Goal: Browse casually: Explore the website without a specific task or goal

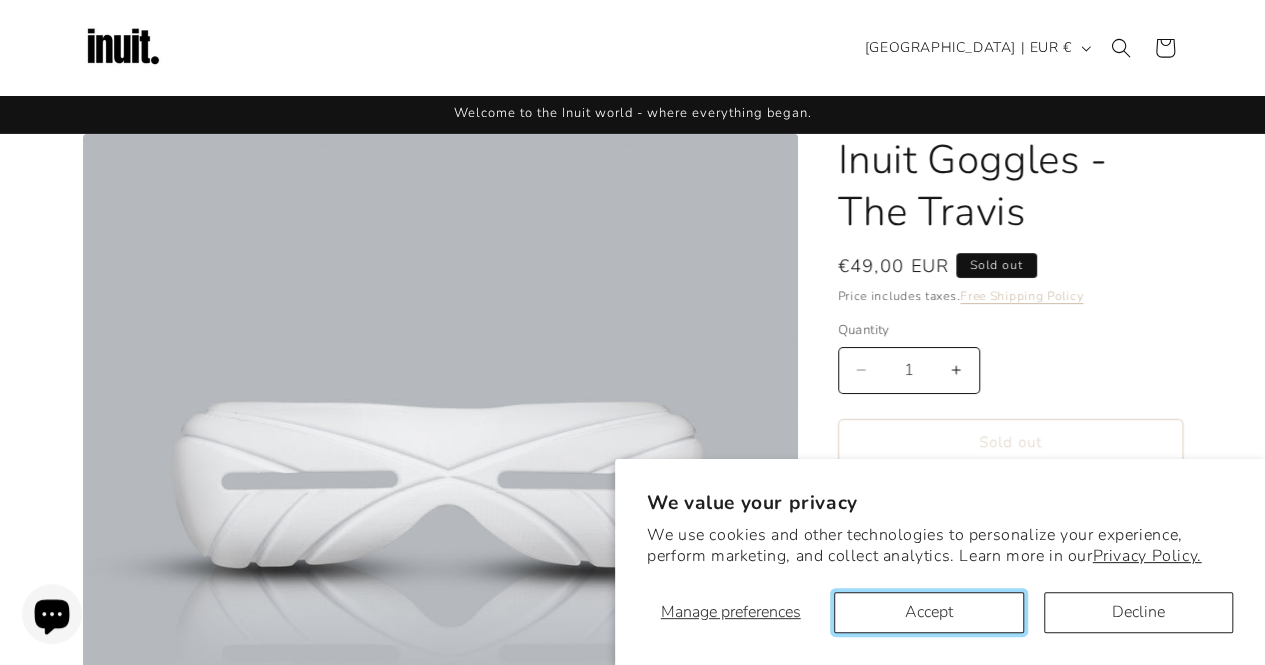
click at [982, 615] on button "Accept" at bounding box center [928, 612] width 189 height 41
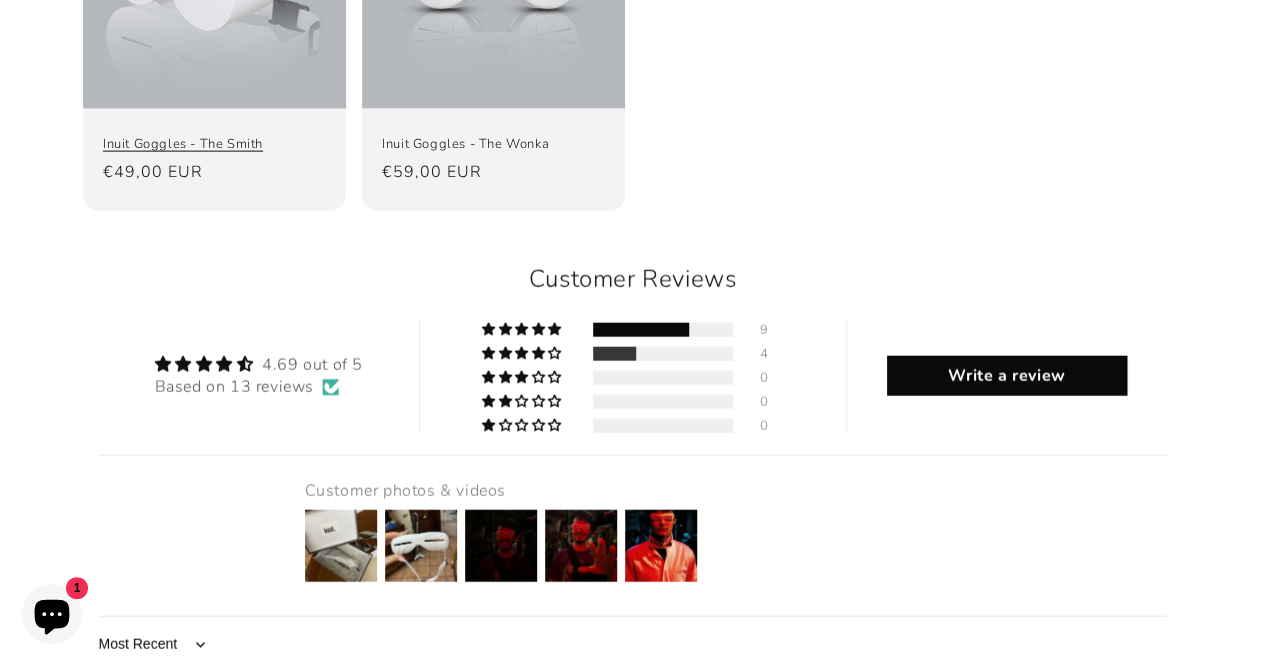
scroll to position [2300, 0]
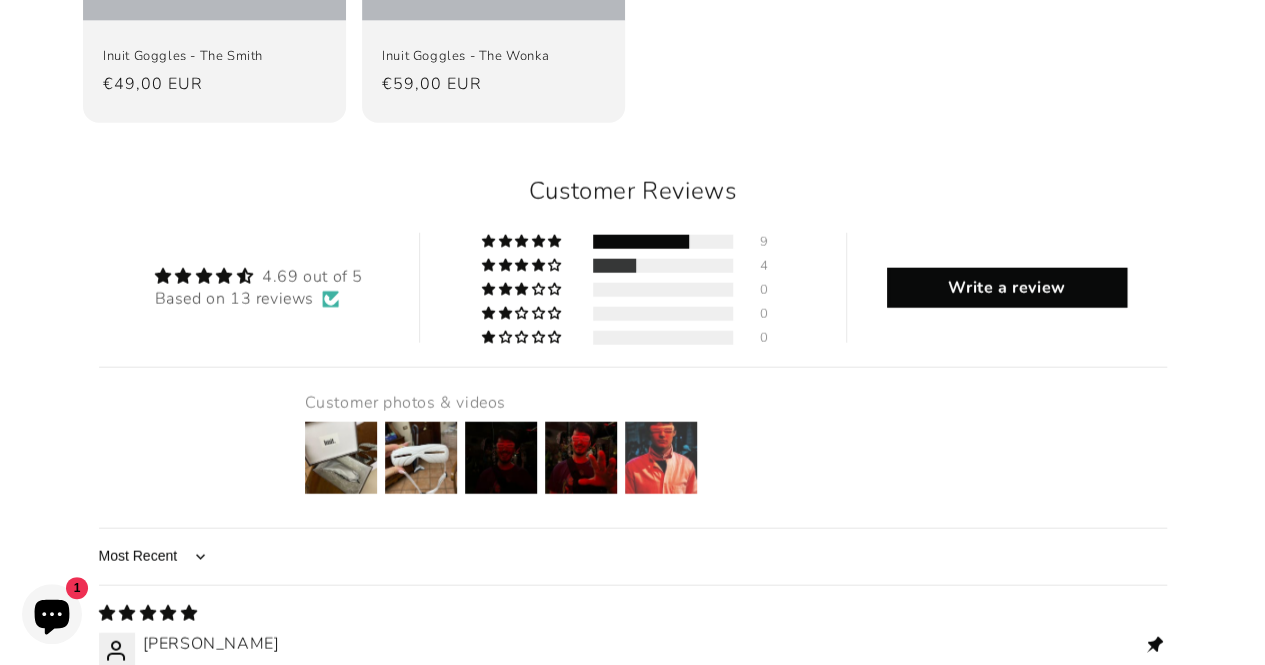
click at [641, 418] on img at bounding box center [661, 458] width 80 height 80
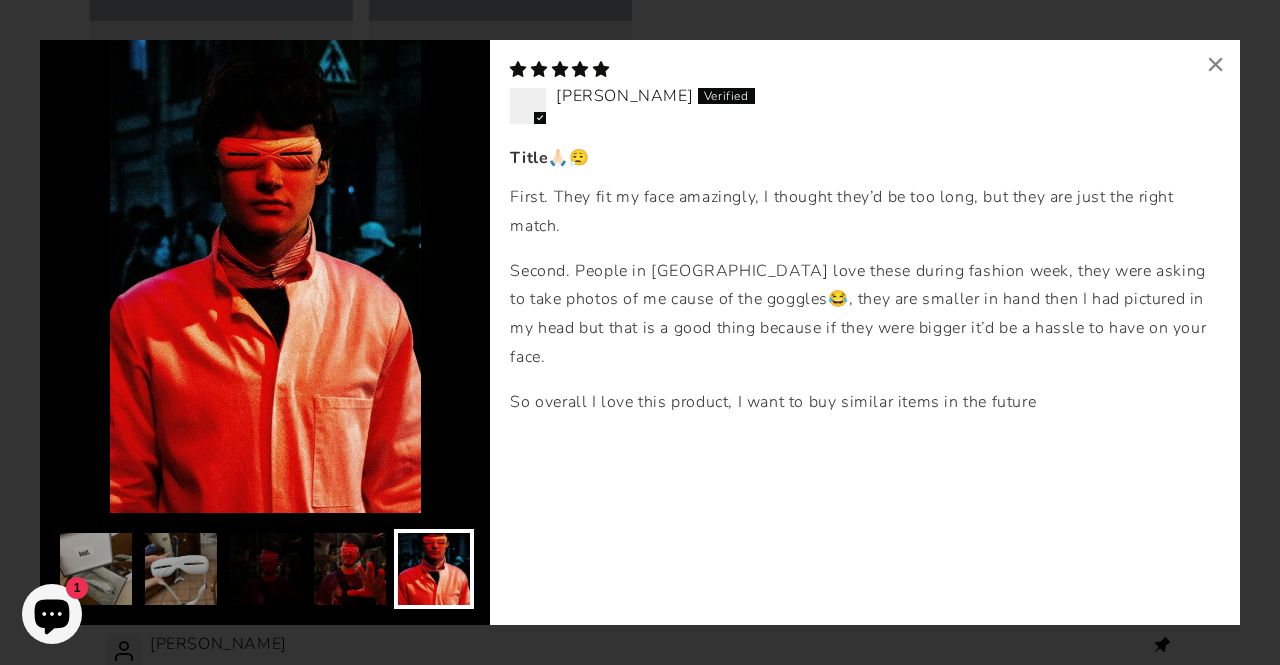
click at [332, 570] on img at bounding box center [350, 569] width 80 height 80
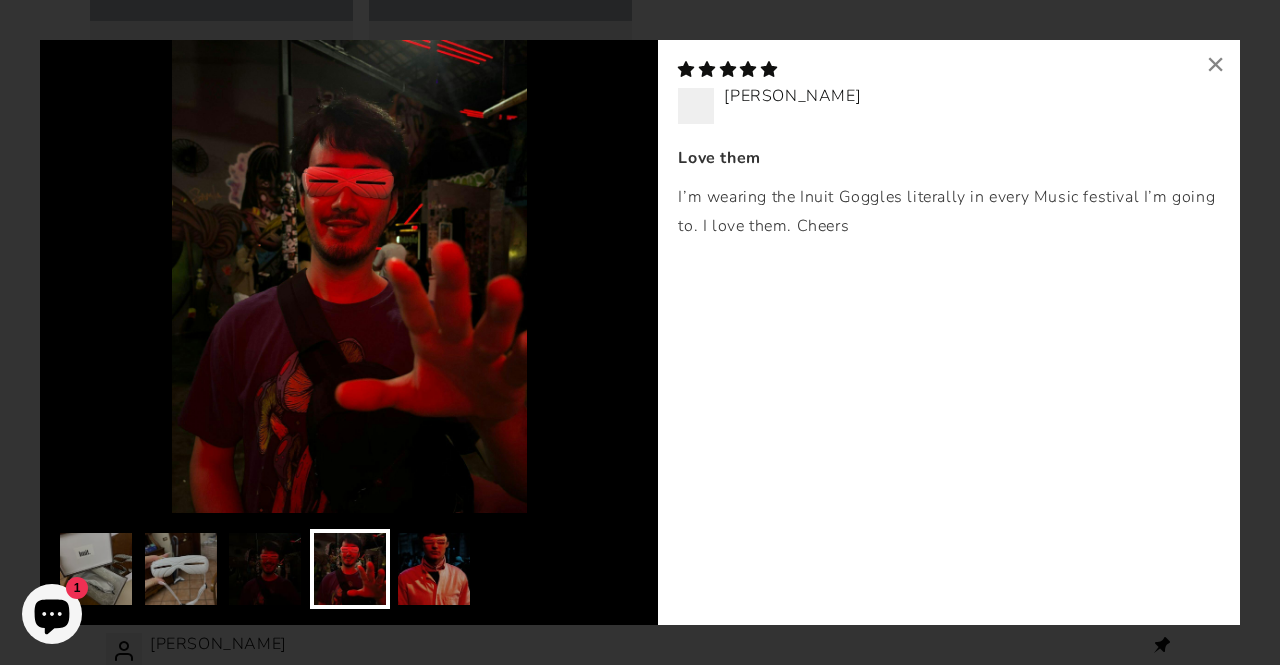
click at [259, 573] on img at bounding box center [265, 569] width 80 height 80
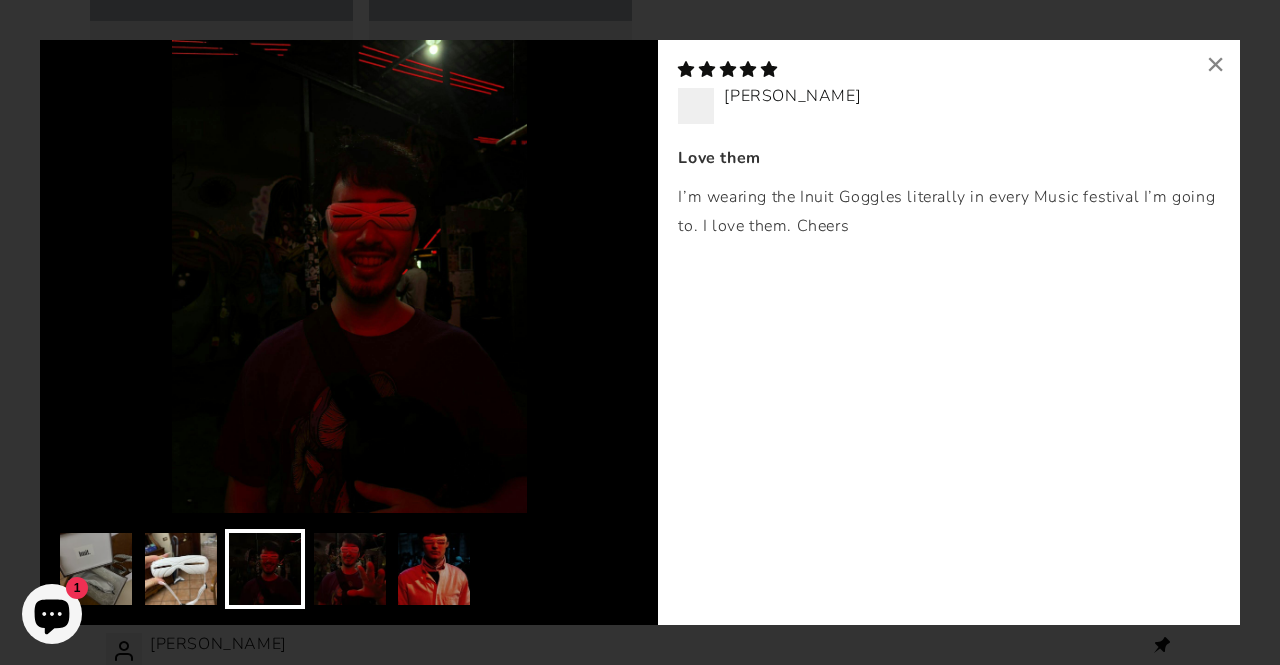
click at [186, 574] on img at bounding box center [181, 569] width 80 height 80
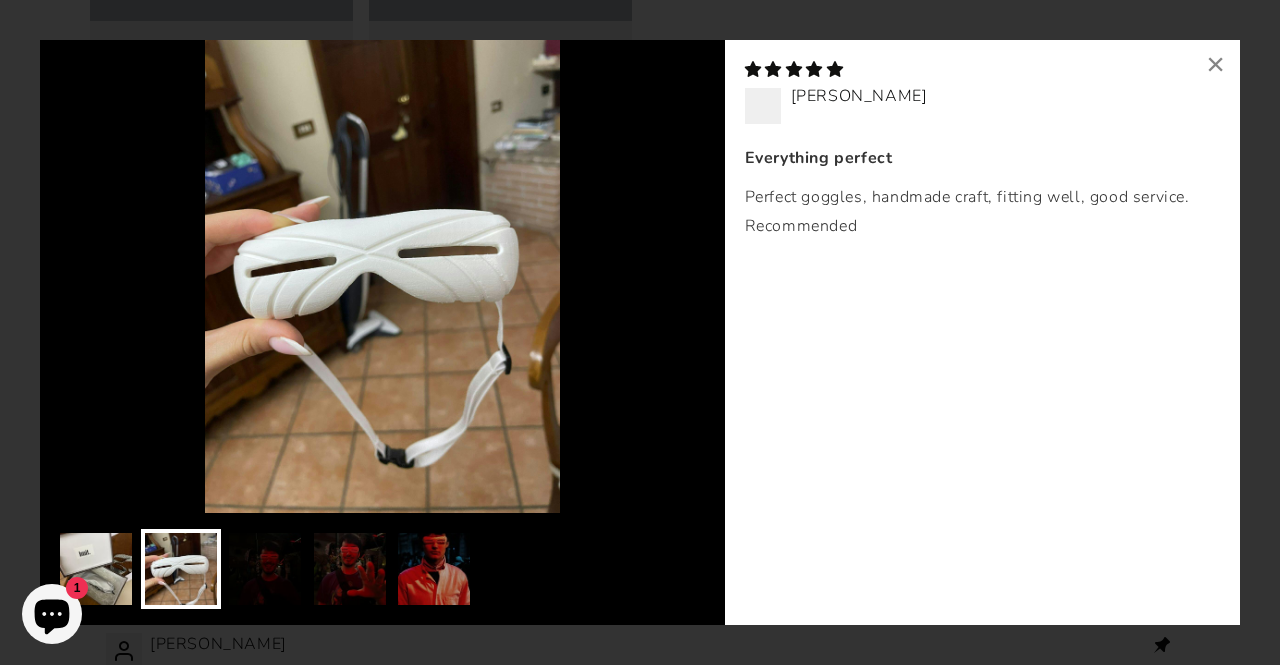
click at [103, 557] on img at bounding box center [96, 569] width 80 height 80
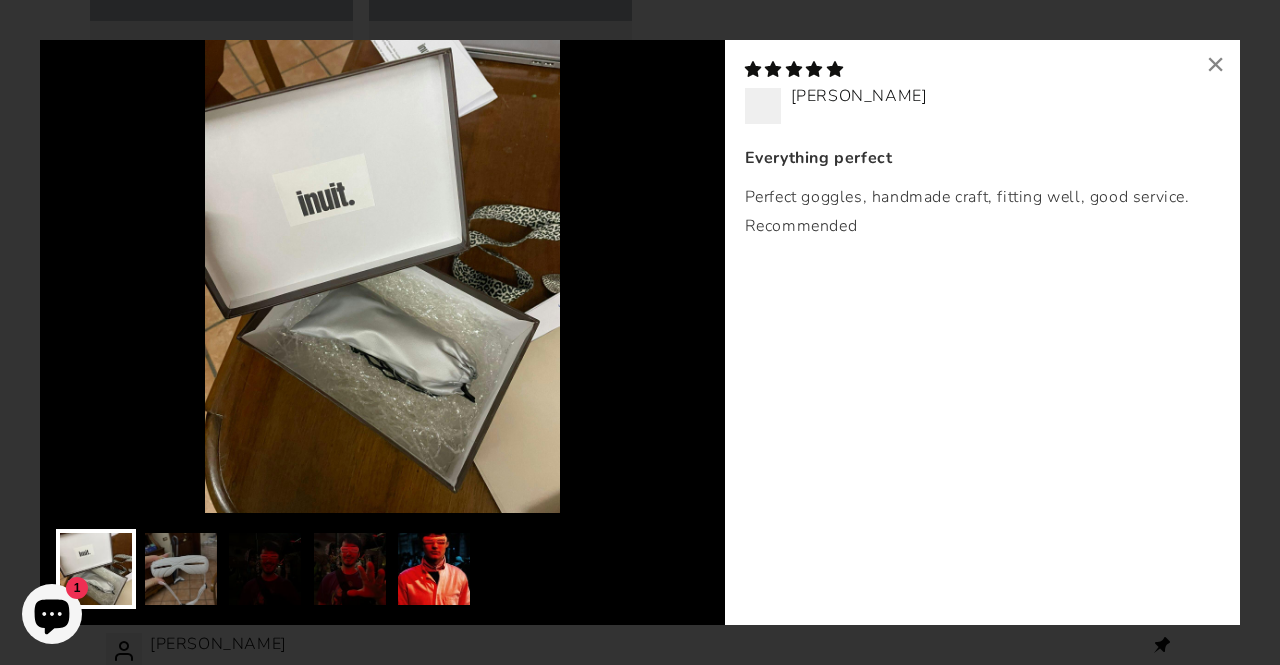
click at [441, 573] on img at bounding box center [434, 569] width 80 height 80
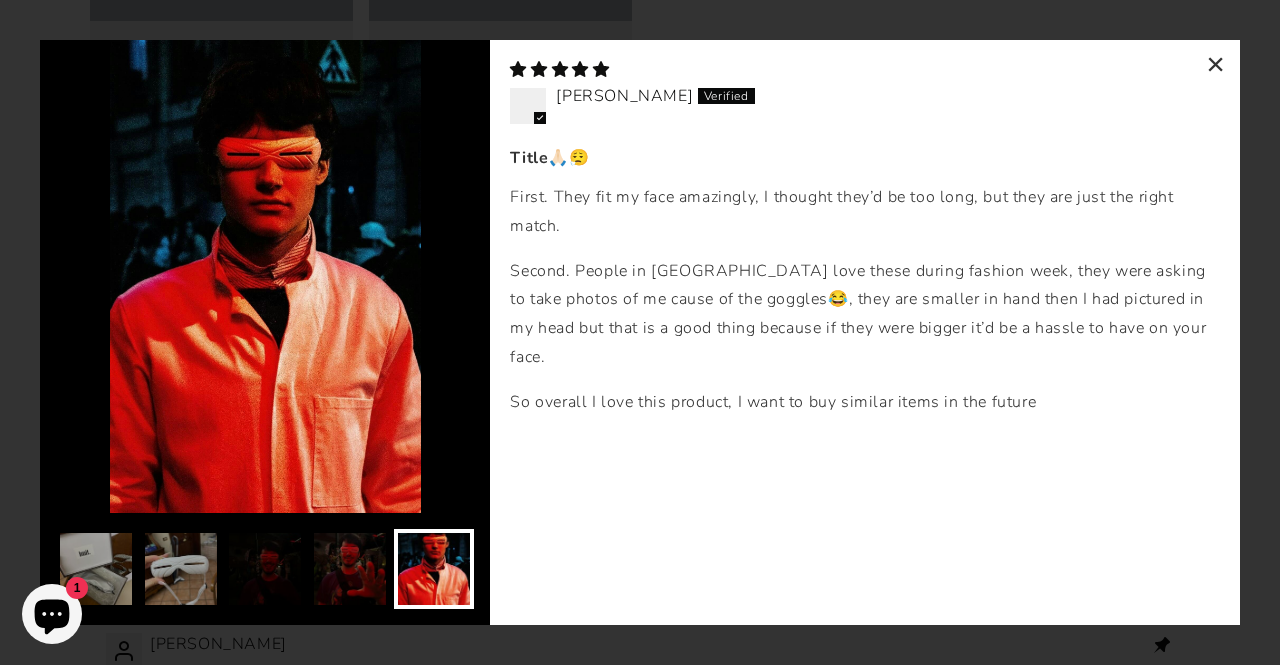
click at [1220, 61] on div "×" at bounding box center [1216, 64] width 48 height 48
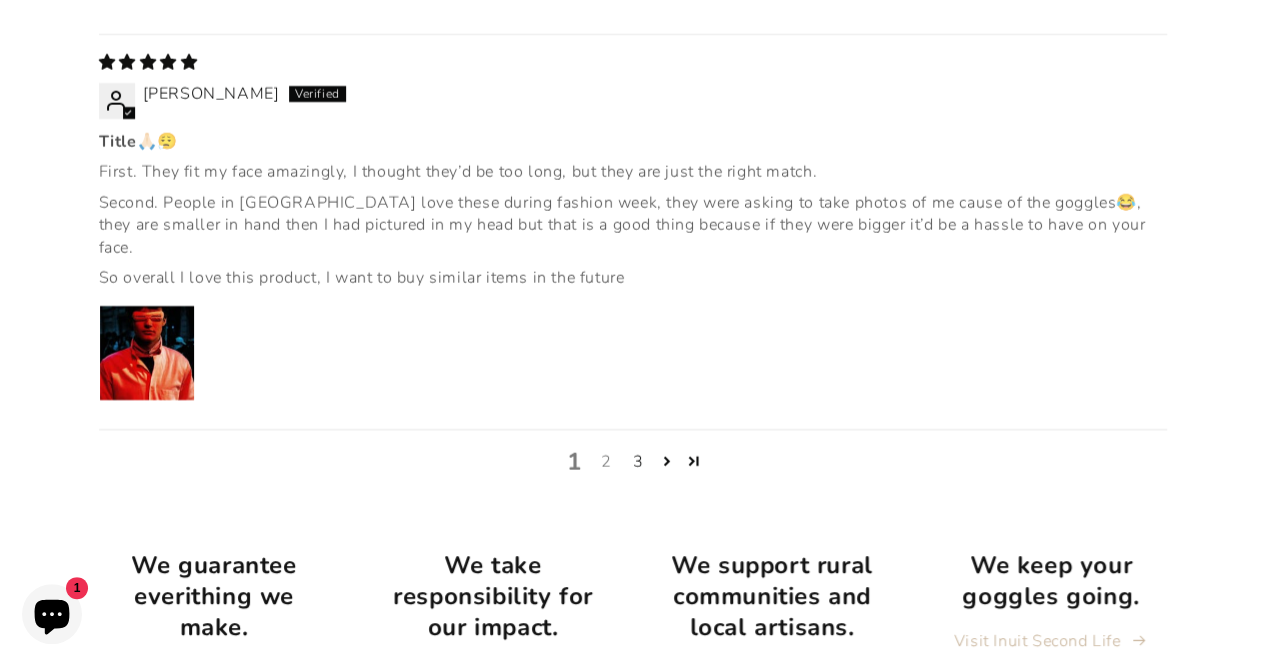
click at [614, 450] on link "2" at bounding box center [606, 462] width 32 height 24
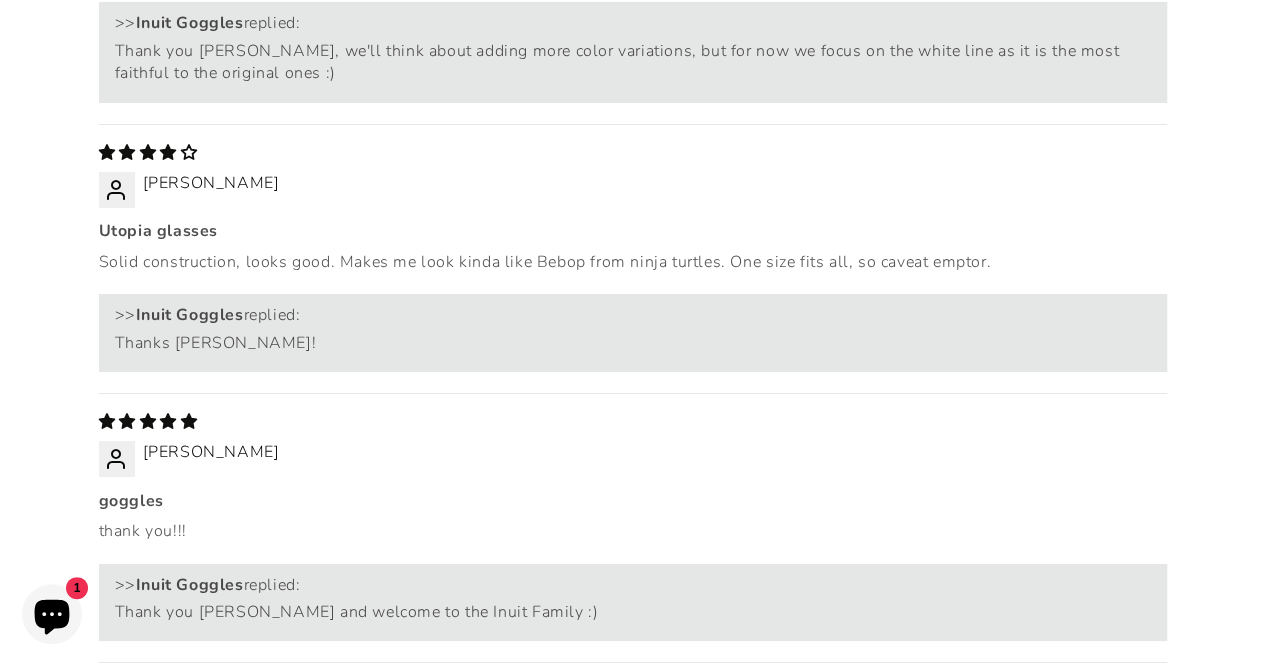
scroll to position [3952, 0]
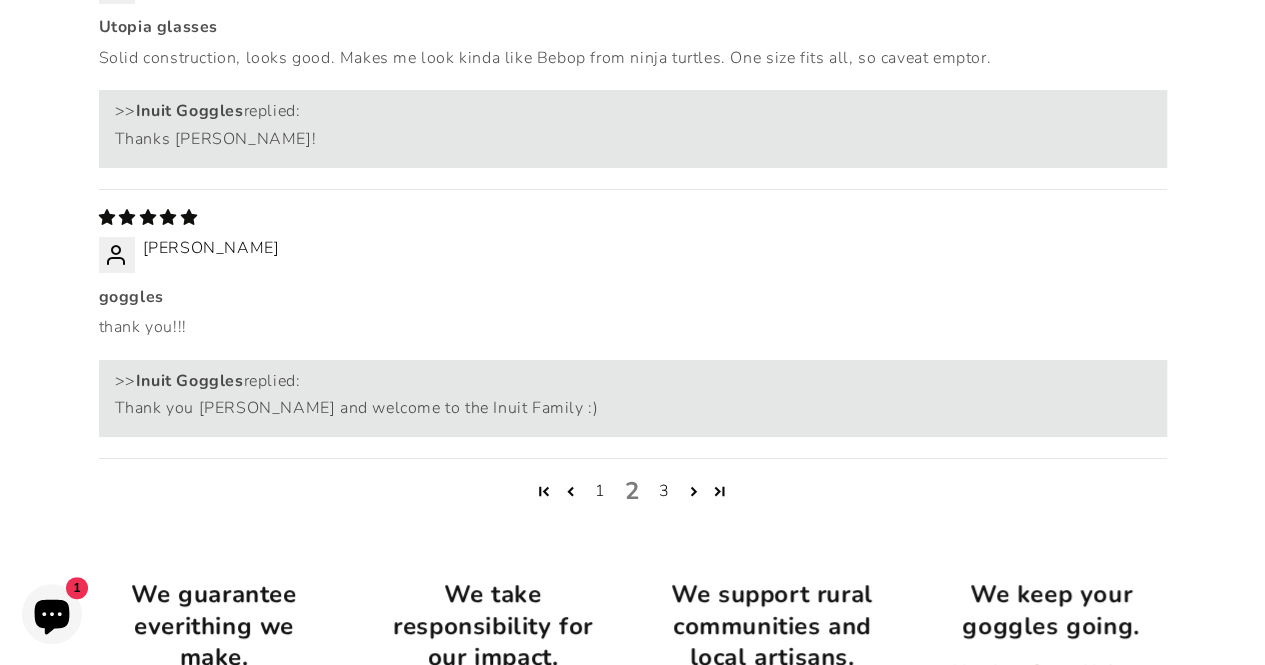
scroll to position [3452, 0]
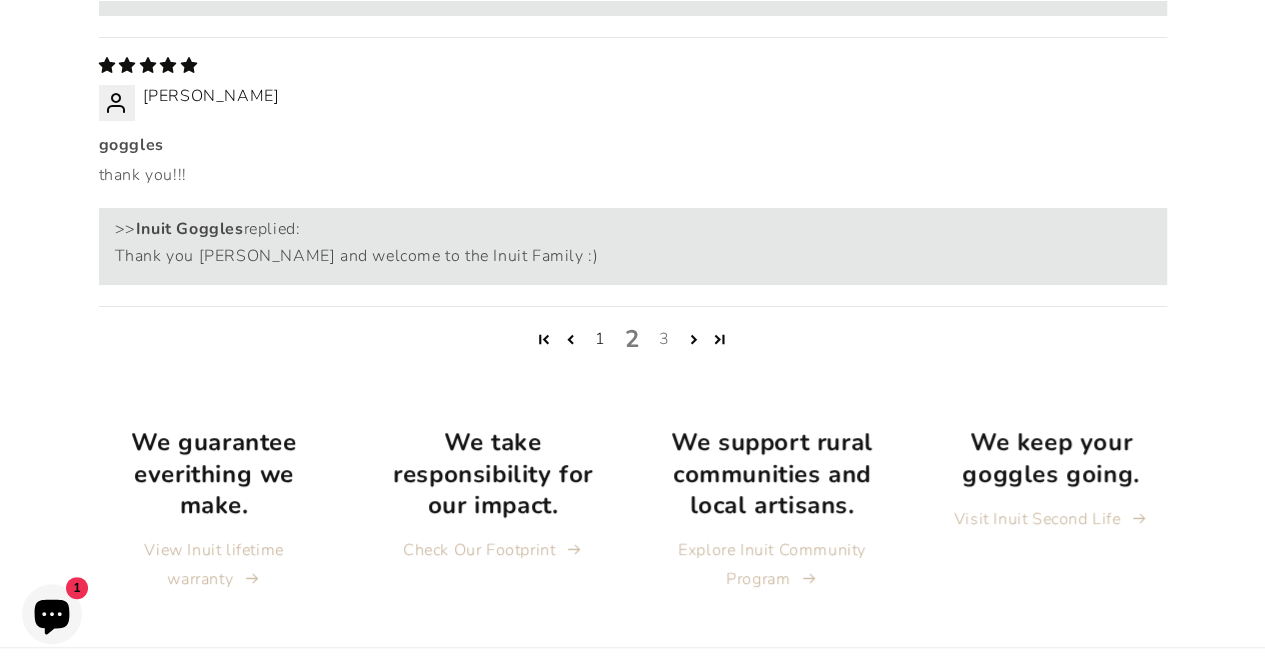
click at [665, 327] on link "3" at bounding box center [665, 339] width 32 height 24
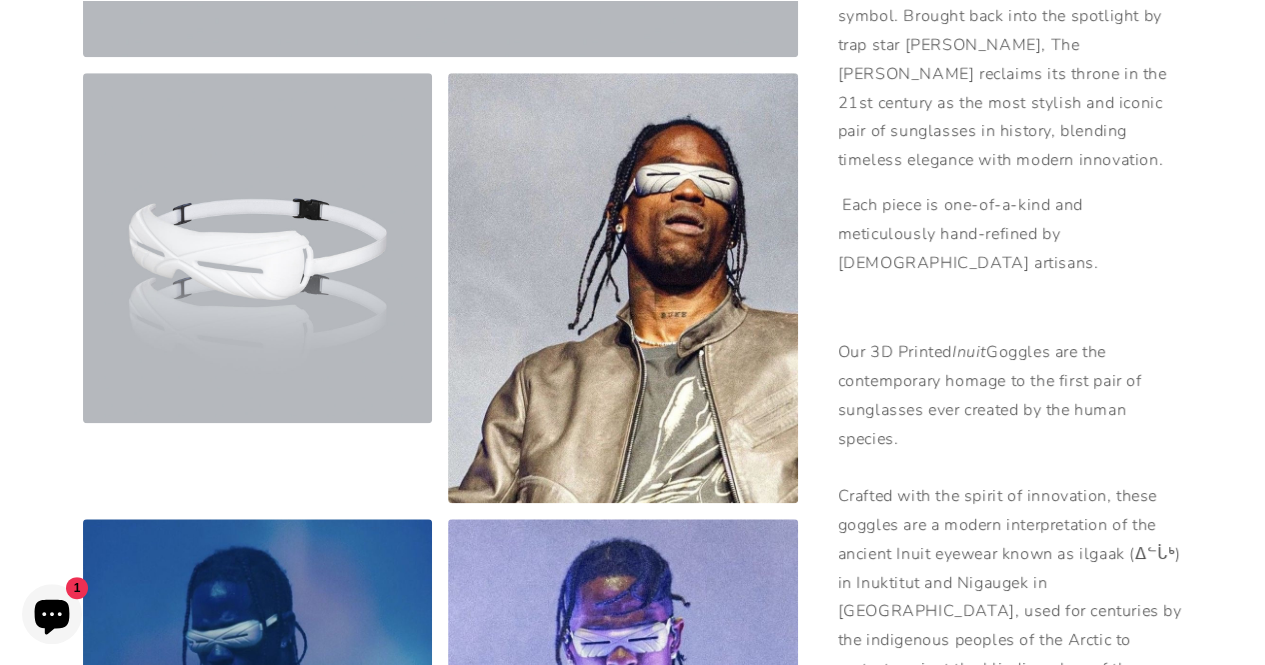
scroll to position [800, 0]
